Goal: Information Seeking & Learning: Find specific fact

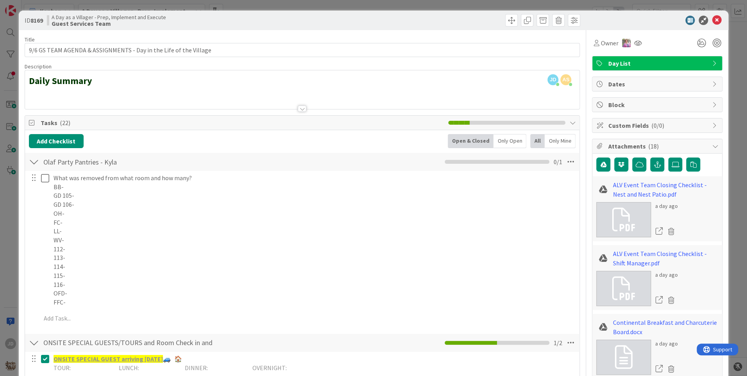
click at [711, 21] on icon at bounding box center [715, 20] width 9 height 9
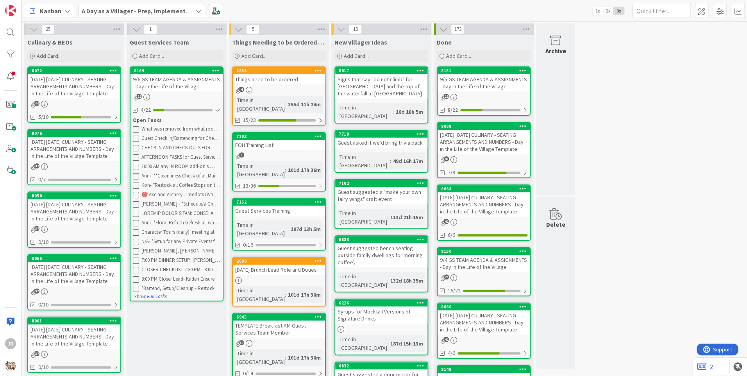
click at [75, 92] on div "[DATE] [DATE] CULINARY - SEATING ARRANGEMENTS AND NUMBERS - Day in the Life of …" at bounding box center [74, 86] width 92 height 24
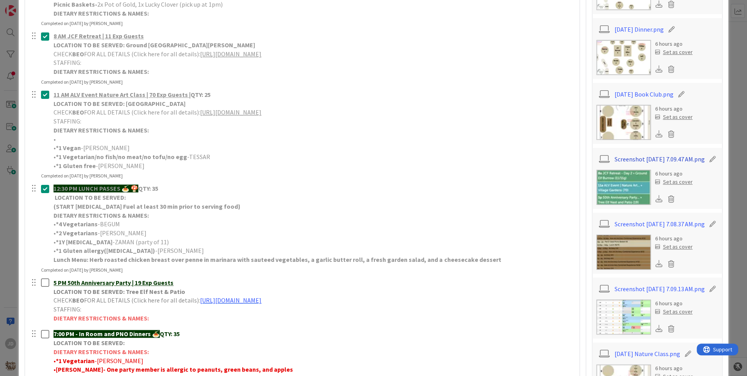
scroll to position [195, 0]
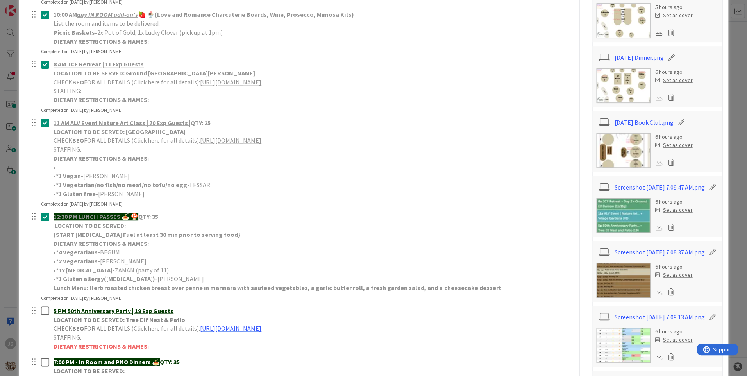
click at [619, 85] on img at bounding box center [623, 85] width 55 height 35
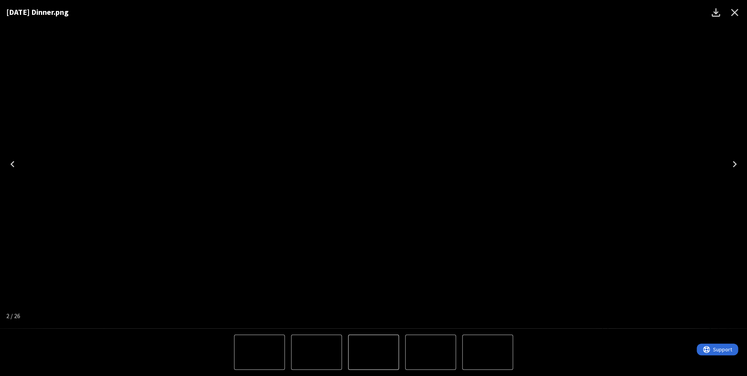
drag, startPoint x: 713, startPoint y: 35, endPoint x: 706, endPoint y: 109, distance: 74.5
click at [734, 16] on icon "Close" at bounding box center [734, 12] width 12 height 12
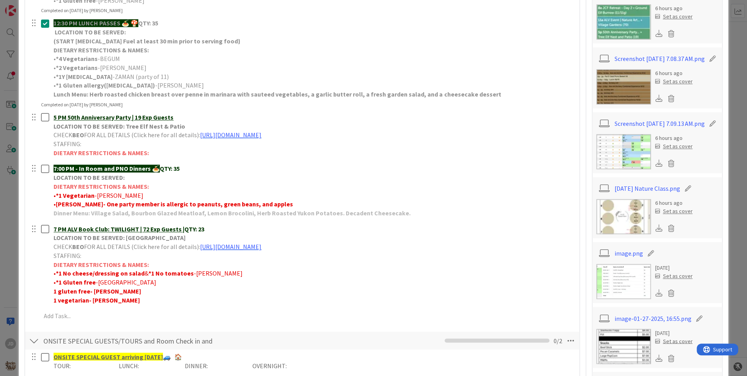
scroll to position [390, 0]
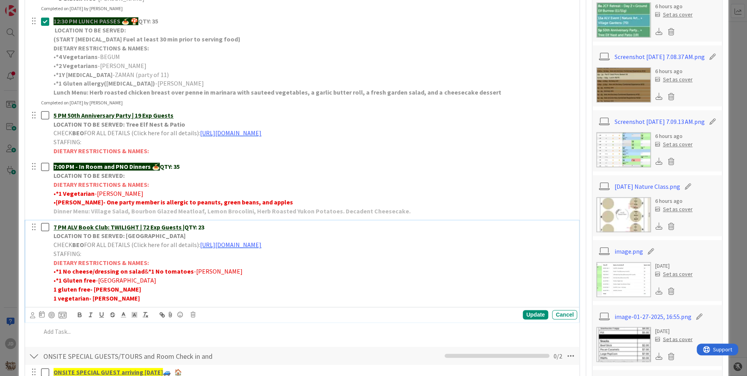
drag, startPoint x: 282, startPoint y: 263, endPoint x: 274, endPoint y: 264, distance: 8.6
drag, startPoint x: 274, startPoint y: 264, endPoint x: 435, endPoint y: 254, distance: 161.9
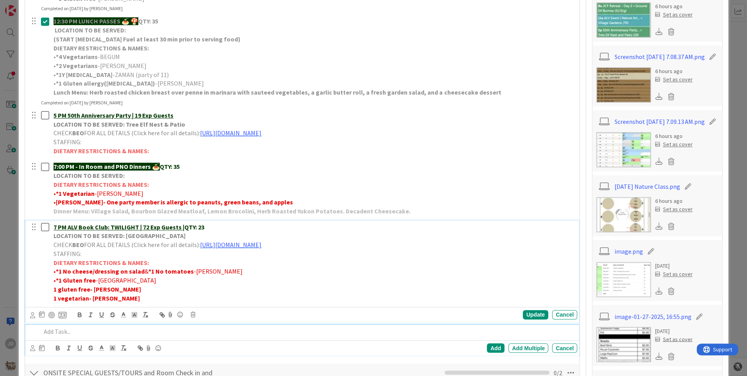
drag, startPoint x: 435, startPoint y: 254, endPoint x: 127, endPoint y: 332, distance: 318.4
drag, startPoint x: 127, startPoint y: 332, endPoint x: 415, endPoint y: 276, distance: 293.4
drag, startPoint x: 415, startPoint y: 276, endPoint x: 6, endPoint y: 289, distance: 409.0
click at [6, 289] on div "ID 8072 A Day as a Villager - Prep, Implement and Execute Culinary & BEOs Title…" at bounding box center [373, 188] width 747 height 376
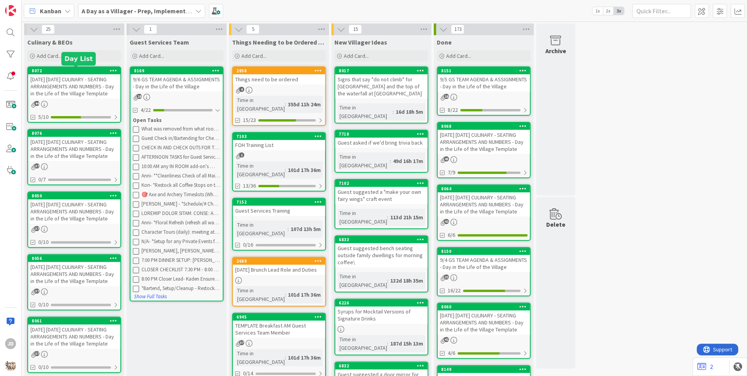
click at [94, 79] on div "[DATE] [DATE] CULINARY - SEATING ARRANGEMENTS AND NUMBERS - Day in the Life of …" at bounding box center [74, 86] width 92 height 24
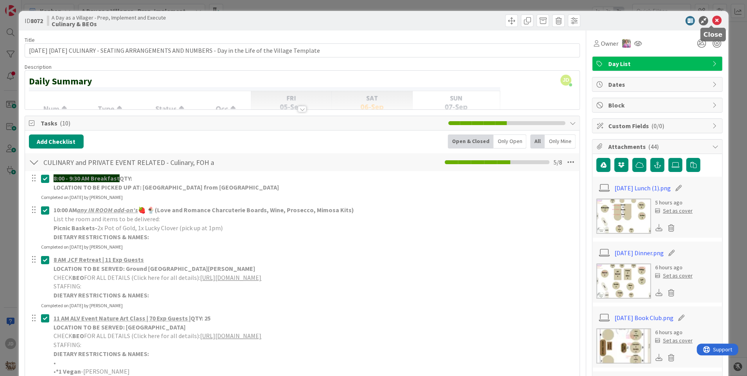
click at [705, 18] on div at bounding box center [653, 20] width 138 height 9
drag, startPoint x: 706, startPoint y: 16, endPoint x: 712, endPoint y: 13, distance: 6.3
click at [712, 13] on div "ID 8072 A Day as a Villager - Prep, Implement and Execute Culinary & BEOs" at bounding box center [373, 21] width 709 height 20
click at [712, 15] on div "ID 8072 A Day as a Villager - Prep, Implement and Execute Culinary & BEOs" at bounding box center [373, 21] width 709 height 20
click at [711, 20] on icon at bounding box center [715, 20] width 9 height 9
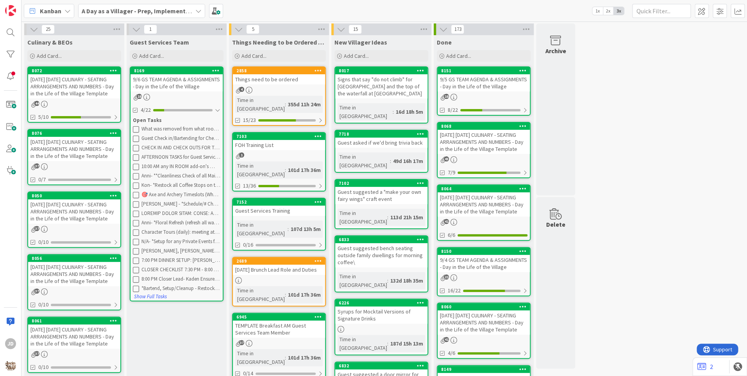
click at [173, 89] on div "9/6 GS TEAM AGENDA & ASSIGNMENTS - Day in the Life of the Village" at bounding box center [176, 82] width 92 height 17
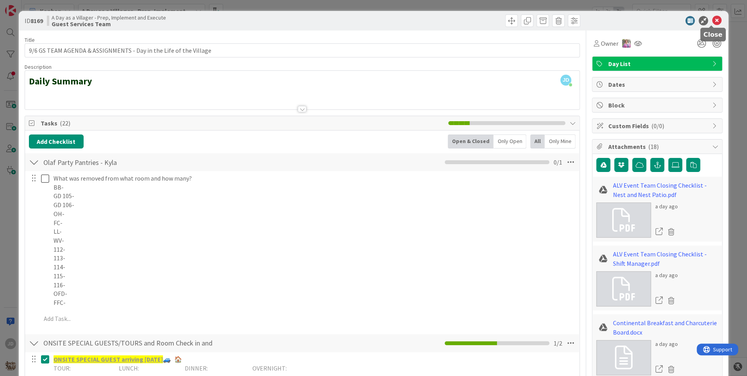
click at [713, 18] on icon at bounding box center [715, 20] width 9 height 9
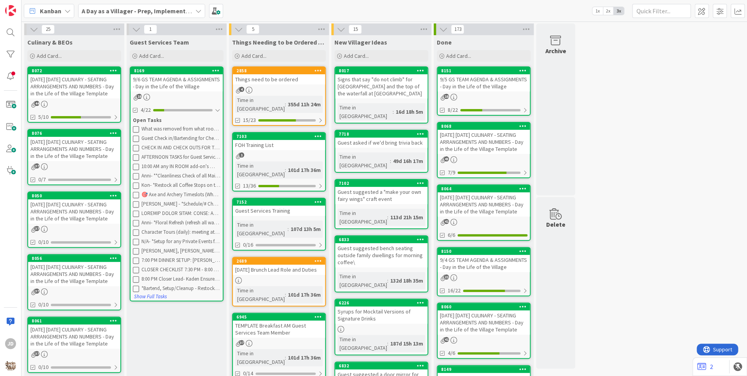
click at [107, 85] on div "[DATE] [DATE] CULINARY - SEATING ARRANGEMENTS AND NUMBERS - Day in the Life of …" at bounding box center [74, 86] width 92 height 24
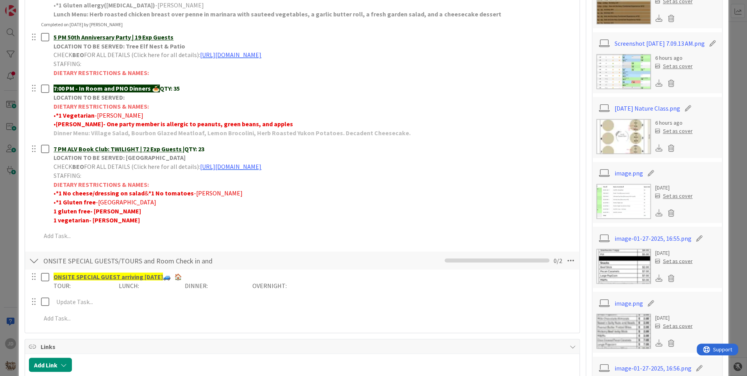
scroll to position [508, 0]
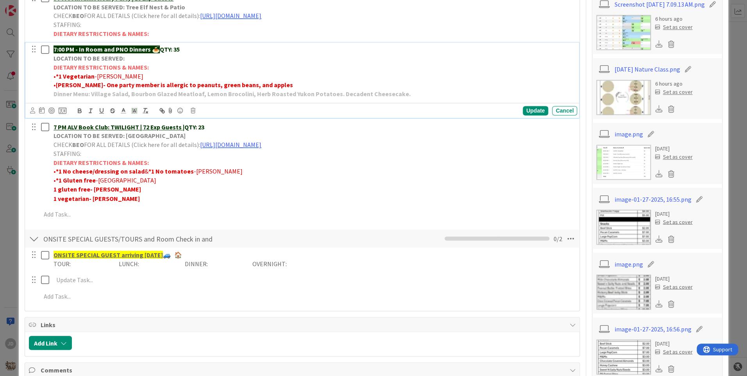
drag, startPoint x: 132, startPoint y: 53, endPoint x: 0, endPoint y: 61, distance: 132.6
click at [0, 61] on html "JD Kanban A Day as a Villager - Prep, Implement and Execute 1x 2x 3x Kanban Opt…" at bounding box center [373, 188] width 747 height 376
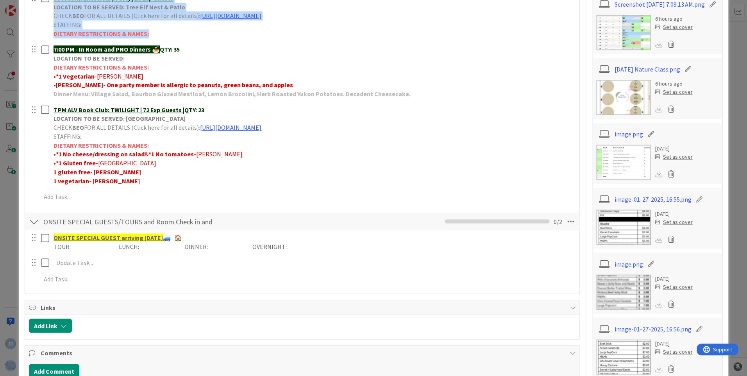
drag, startPoint x: 0, startPoint y: 61, endPoint x: 40, endPoint y: 71, distance: 41.5
click at [40, 71] on div at bounding box center [40, 72] width 22 height 58
click at [29, 48] on div at bounding box center [34, 49] width 10 height 12
click at [34, 29] on div at bounding box center [40, 15] width 22 height 49
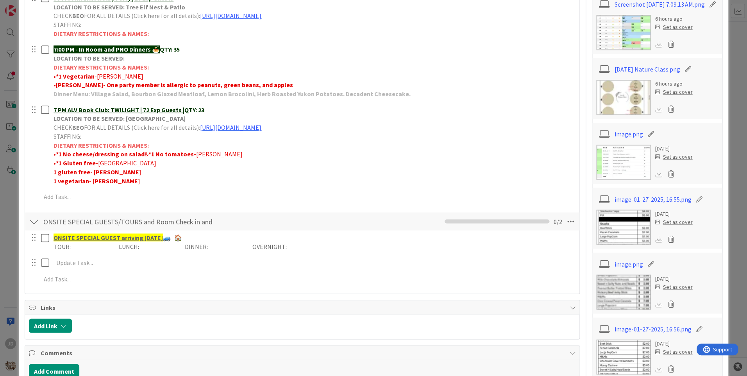
click at [34, 29] on div at bounding box center [40, 15] width 22 height 49
click at [0, 16] on div "ID 8072 A Day as a Villager - Prep, Implement and Execute Culinary & BEOs Title…" at bounding box center [373, 188] width 747 height 376
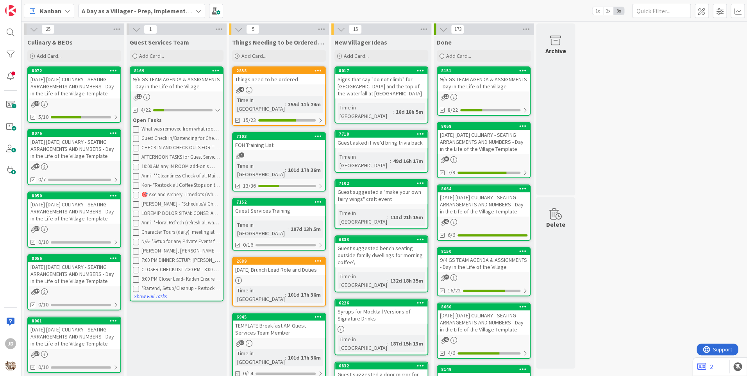
click at [148, 122] on div "Open Tasks" at bounding box center [176, 120] width 87 height 8
click at [151, 122] on div "25 Culinary & BEOs Add Card... 8072 [DATE] [DATE] CULINARY - SEATING ARRANGEMEN…" at bounding box center [383, 198] width 725 height 354
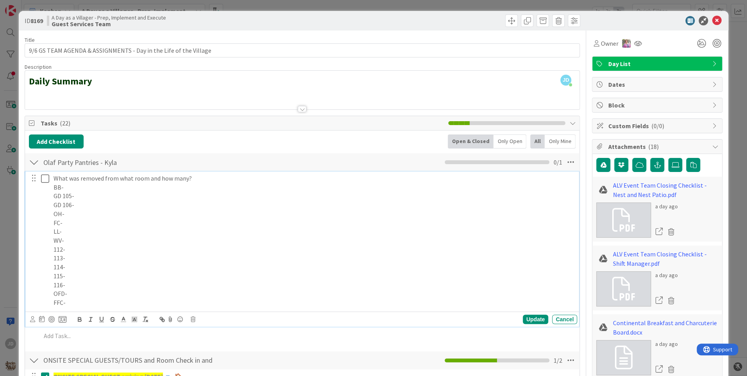
click at [79, 224] on p "FC-" at bounding box center [313, 222] width 520 height 9
click at [78, 265] on p "114-" at bounding box center [313, 266] width 520 height 9
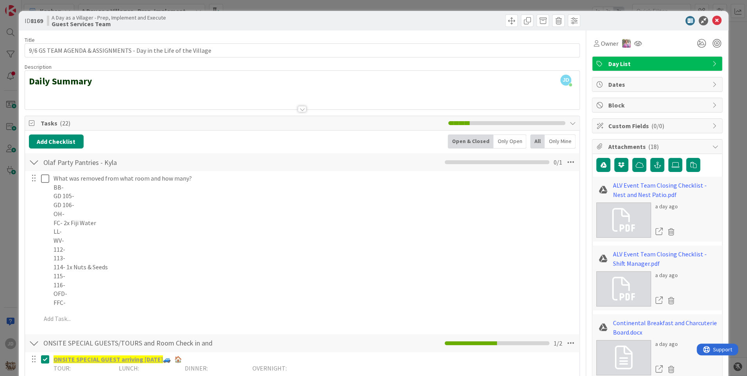
click at [524, 317] on div "What was removed from what room and how many? BB- GD 105- GD 106- OH- FC- 2x Fi…" at bounding box center [302, 249] width 546 height 157
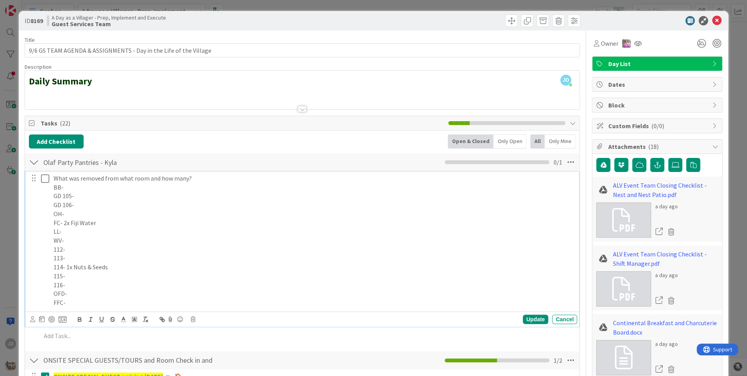
click at [42, 176] on icon at bounding box center [45, 178] width 8 height 9
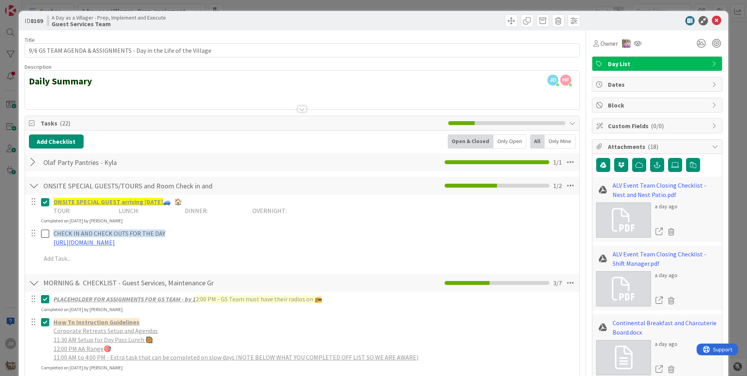
click at [711, 17] on icon at bounding box center [715, 20] width 9 height 9
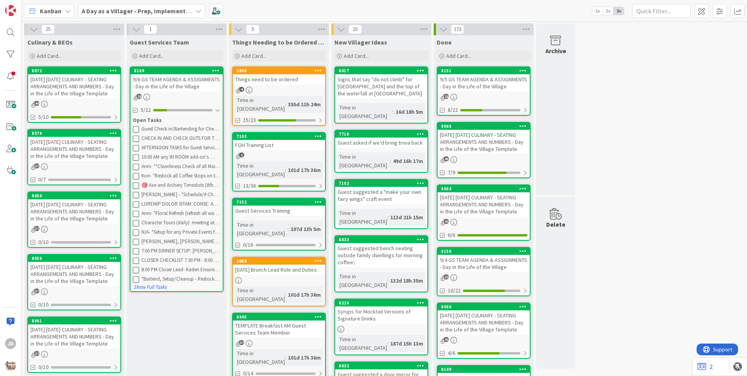
click at [194, 83] on div "9/6 GS TEAM AGENDA & ASSIGNMENTS - Day in the Life of the Village" at bounding box center [176, 82] width 92 height 17
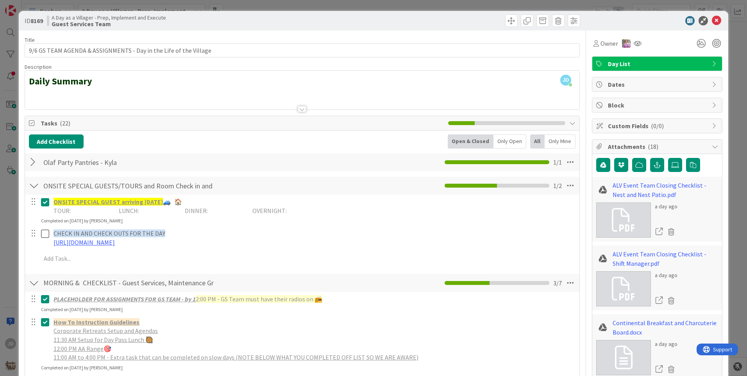
click at [711, 23] on icon at bounding box center [715, 20] width 9 height 9
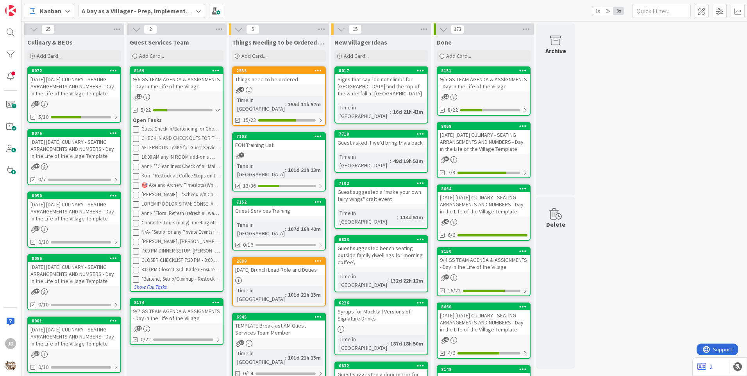
click at [95, 91] on div "[DATE] [DATE] CULINARY - SEATING ARRANGEMENTS AND NUMBERS - Day in the Life of …" at bounding box center [74, 86] width 92 height 24
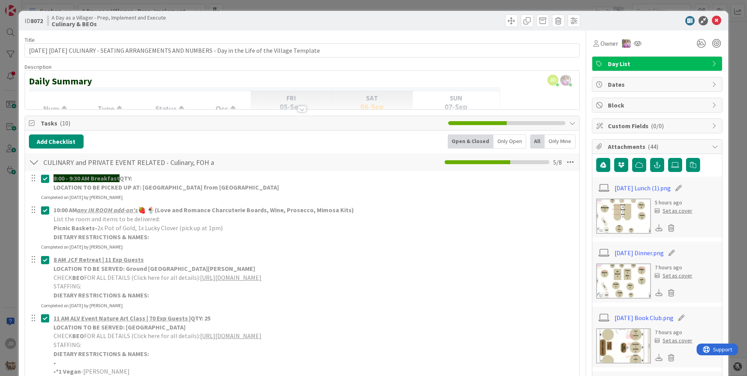
click at [631, 279] on img at bounding box center [623, 280] width 55 height 35
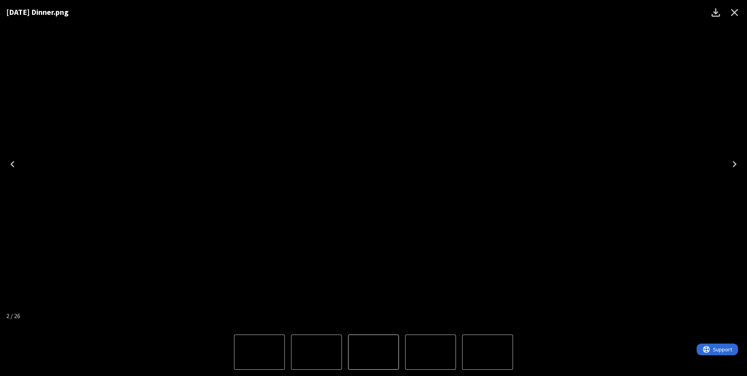
click at [730, 18] on icon "Close" at bounding box center [734, 12] width 12 height 12
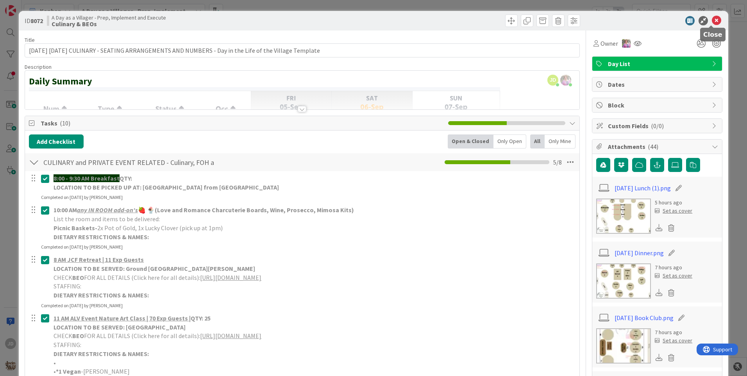
click at [711, 20] on icon at bounding box center [715, 20] width 9 height 9
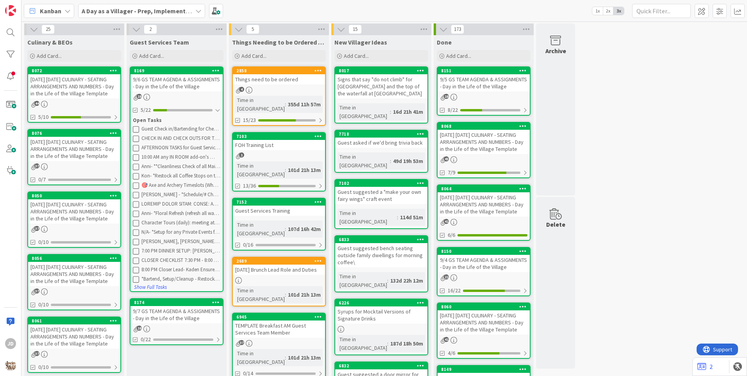
click at [195, 171] on div "Guest Check in/Bartending for Check Ins- Kyla - will also be on cocktail hour f…" at bounding box center [176, 203] width 87 height 159
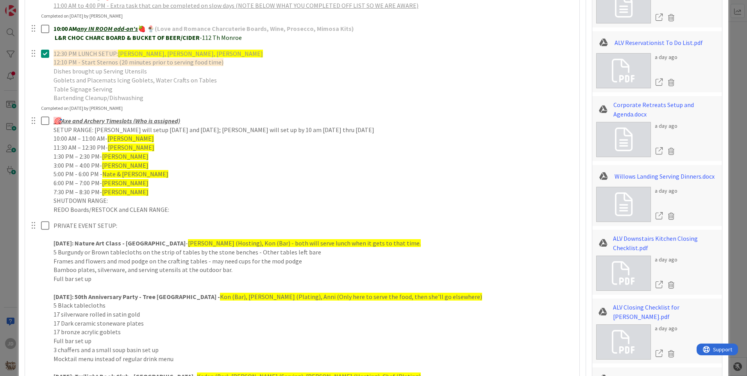
drag, startPoint x: 43, startPoint y: 143, endPoint x: -2, endPoint y: 148, distance: 44.5
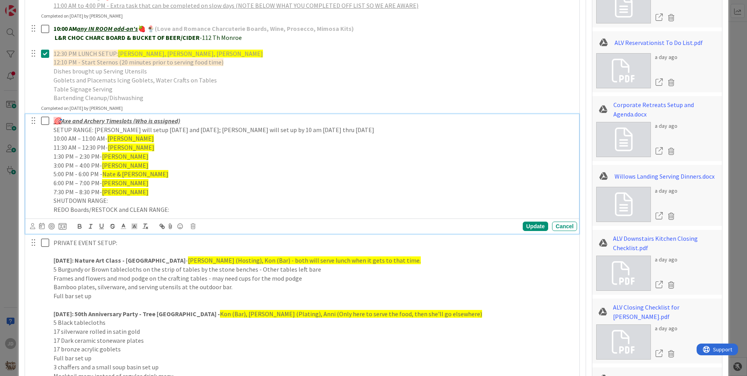
drag, startPoint x: -2, startPoint y: 148, endPoint x: 70, endPoint y: 122, distance: 76.5
click at [70, 123] on u "Axe and Archery Timeslots (Who is assigned)" at bounding box center [120, 121] width 119 height 8
click at [70, 122] on u "Axe and Archery Timeslots (Who is assigned)" at bounding box center [120, 121] width 119 height 8
click at [246, 134] on p "SETUP RANGE: [PERSON_NAME] will setup [DATE] and [DATE]; [PERSON_NAME] will set…" at bounding box center [313, 129] width 520 height 9
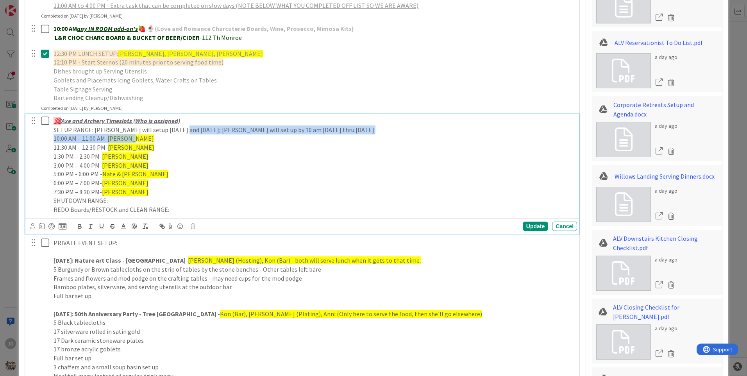
drag, startPoint x: 181, startPoint y: 134, endPoint x: 187, endPoint y: 142, distance: 9.9
click at [169, 139] on div "🎯 Axe and Archery Timeslots (Who is assigned) SETUP RANGE: [PERSON_NAME] will s…" at bounding box center [313, 165] width 526 height 102
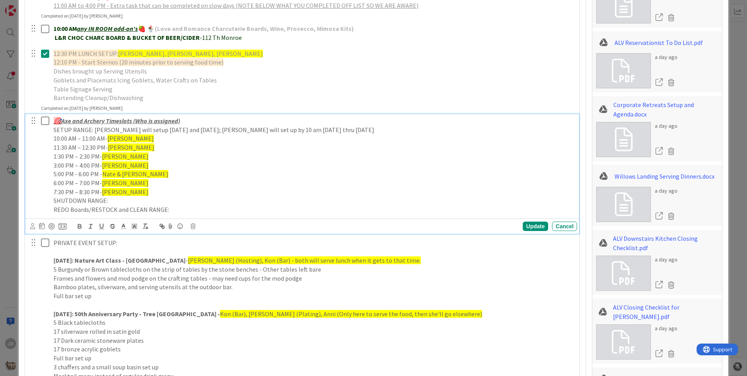
click at [317, 166] on div "🎯 Axe and Archery Timeslots (Who is assigned) SETUP RANGE: [PERSON_NAME] will s…" at bounding box center [313, 165] width 526 height 102
click at [405, 184] on div "🎯 Axe and Archery Timeslots (Who is assigned) SETUP RANGE: [PERSON_NAME] will s…" at bounding box center [313, 165] width 526 height 102
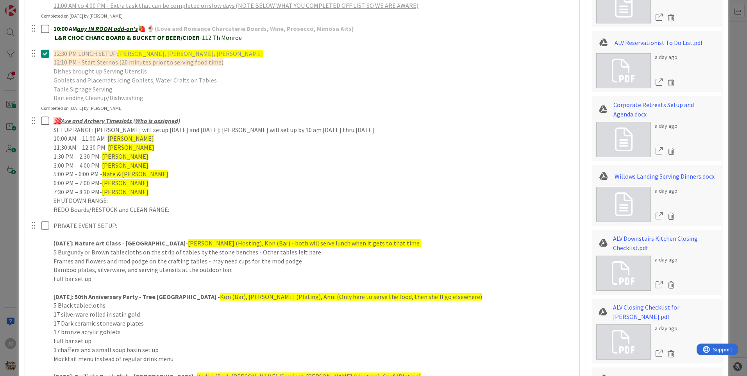
drag, startPoint x: 402, startPoint y: 109, endPoint x: 389, endPoint y: 85, distance: 27.5
click at [400, 106] on div "12:30 PM LUNCH SETUP: [PERSON_NAME], [PERSON_NAME] 12:10 PM - Start Sternos (20…" at bounding box center [301, 79] width 553 height 65
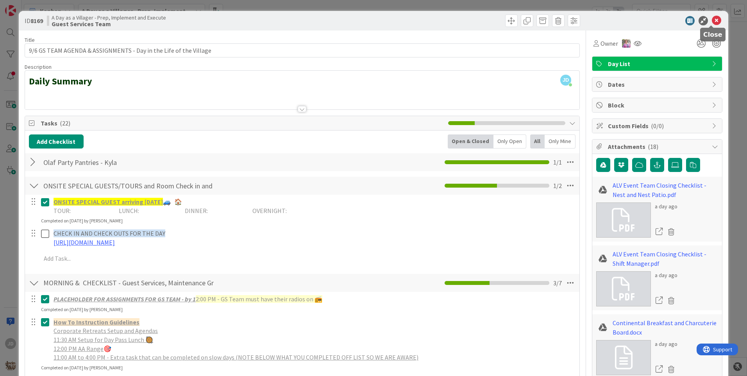
click at [711, 20] on icon at bounding box center [715, 20] width 9 height 9
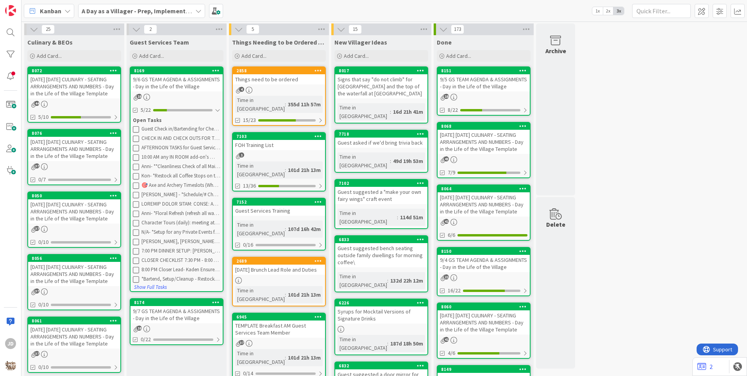
click at [185, 94] on div "18" at bounding box center [176, 97] width 92 height 7
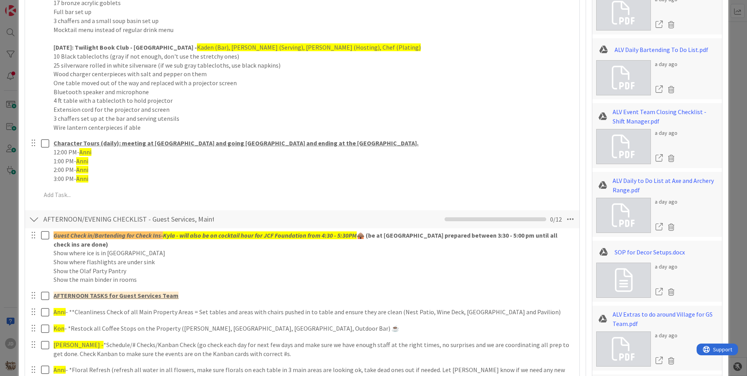
scroll to position [797, 0]
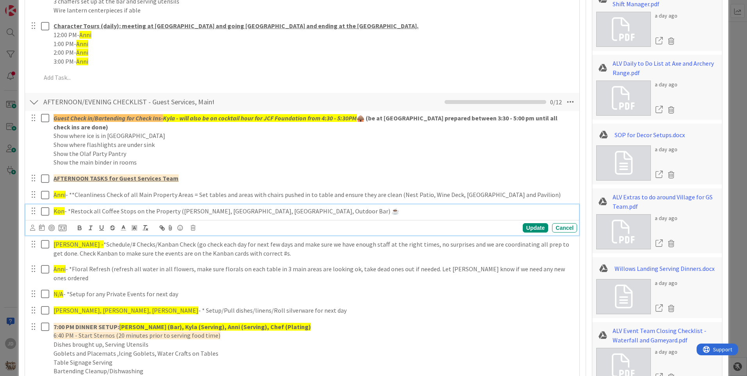
click at [46, 210] on icon at bounding box center [45, 211] width 8 height 9
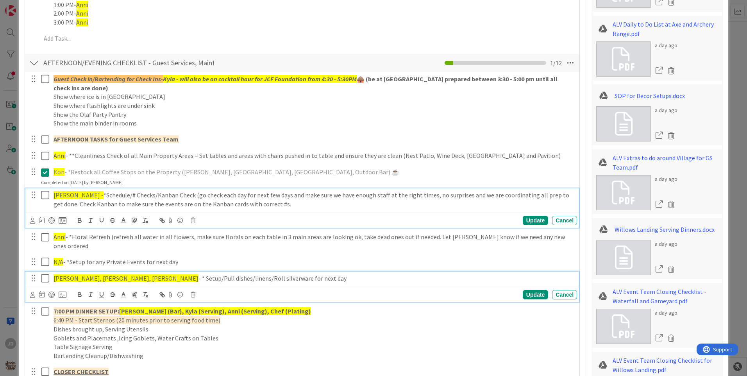
drag, startPoint x: 70, startPoint y: 259, endPoint x: 341, endPoint y: 264, distance: 271.0
click at [340, 274] on p "[PERSON_NAME], [PERSON_NAME], [PERSON_NAME] - * Setup/Pull dishes/linens/Roll s…" at bounding box center [313, 278] width 520 height 9
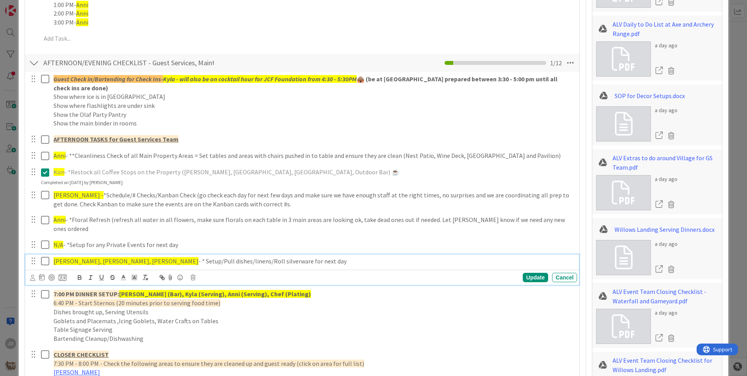
scroll to position [819, 0]
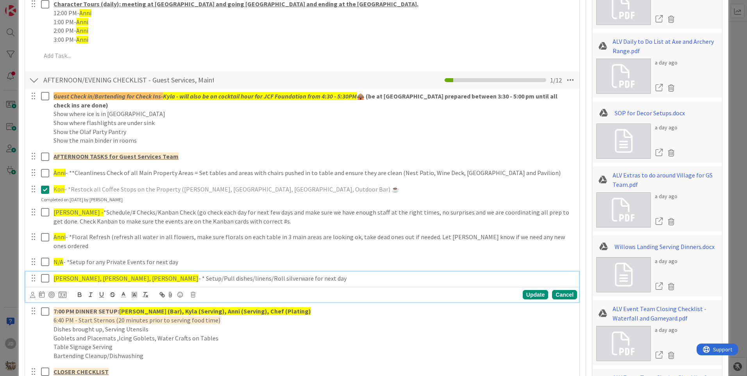
click at [558, 289] on div "Update Cancel" at bounding box center [303, 294] width 547 height 11
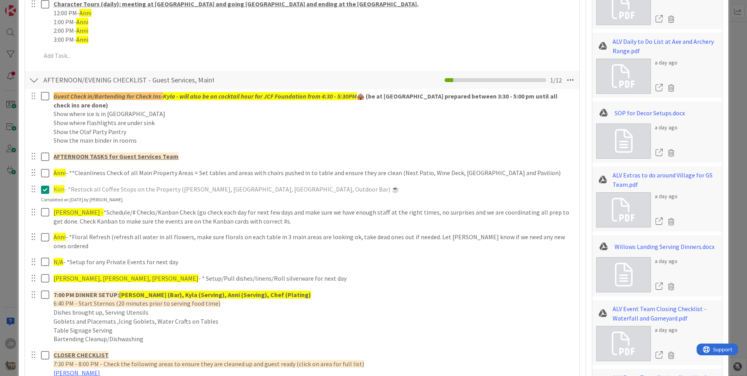
click at [558, 286] on div "Guest Check in/Bartending for Check Ins- Kyla - will also be on cocktail hour f…" at bounding box center [302, 375] width 546 height 572
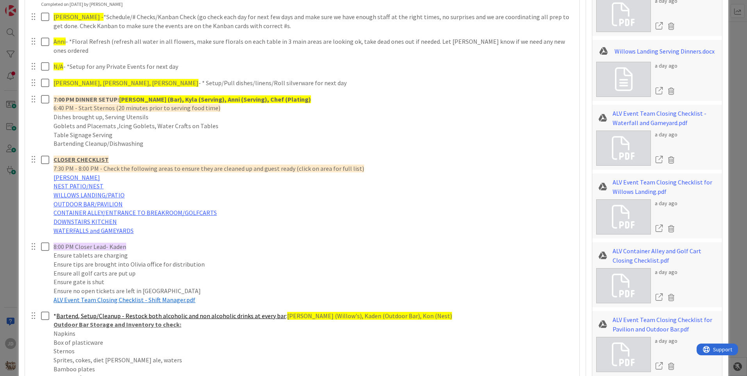
scroll to position [1132, 0]
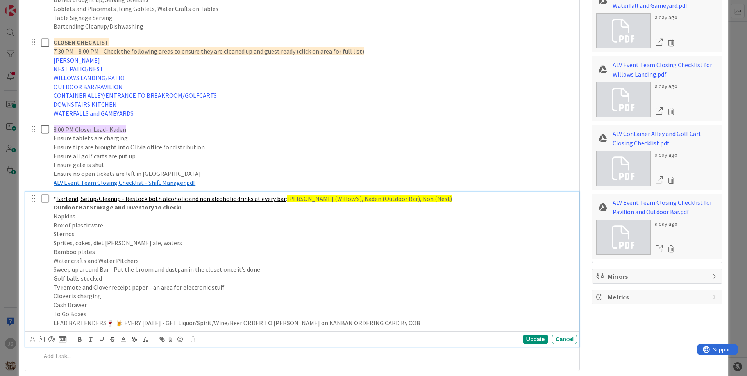
click at [43, 194] on icon at bounding box center [45, 198] width 8 height 9
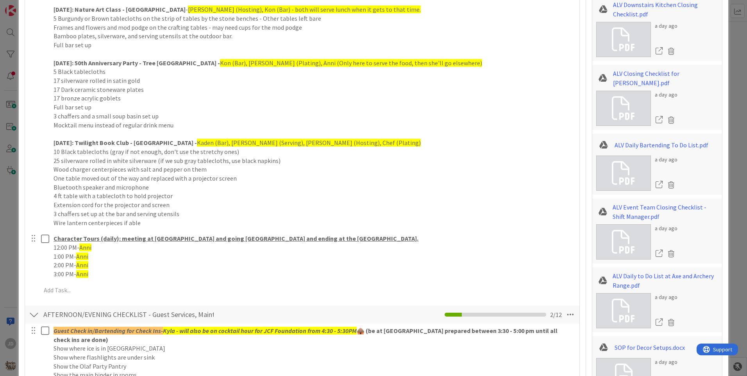
scroll to position [780, 0]
